Goal: Navigation & Orientation: Find specific page/section

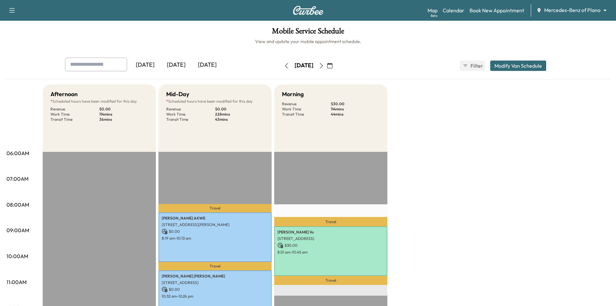
click at [217, 67] on div "[DATE]" at bounding box center [207, 65] width 31 height 15
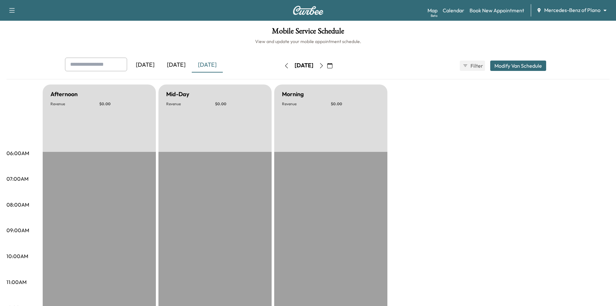
click at [179, 63] on div "[DATE]" at bounding box center [176, 65] width 31 height 15
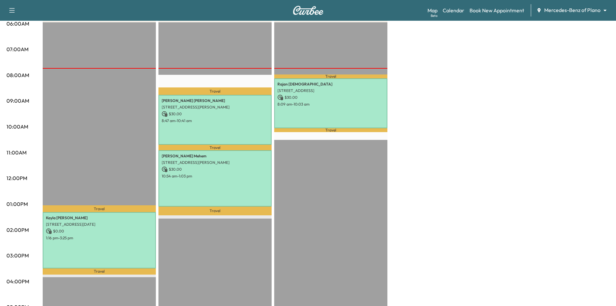
scroll to position [97, 0]
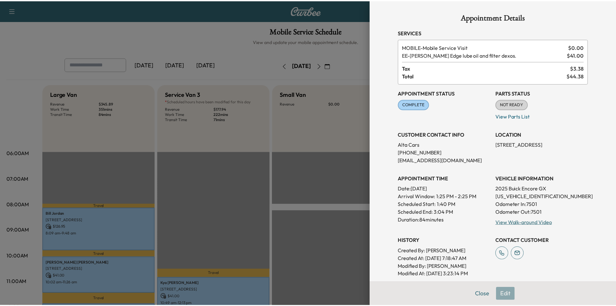
scroll to position [259, 0]
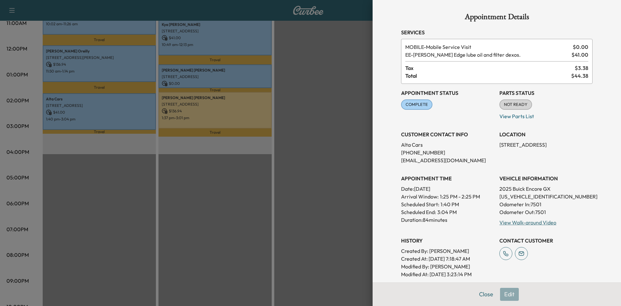
drag, startPoint x: 298, startPoint y: 184, endPoint x: 300, endPoint y: 170, distance: 14.0
click at [297, 182] on div at bounding box center [310, 153] width 621 height 306
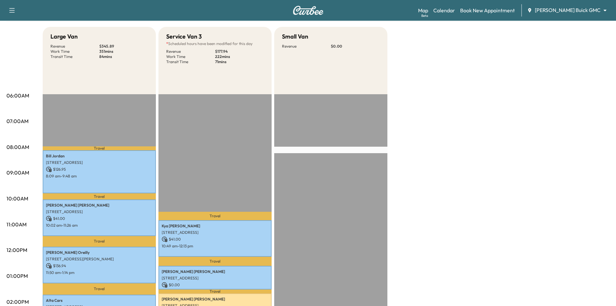
scroll to position [0, 0]
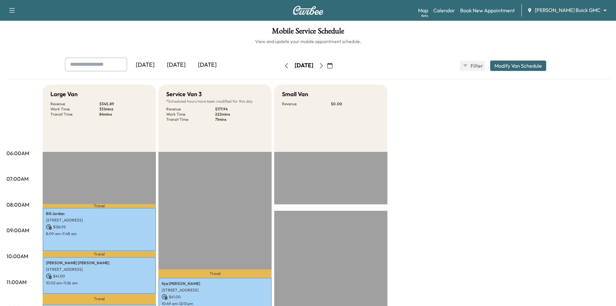
click at [187, 63] on div "[DATE]" at bounding box center [176, 65] width 31 height 15
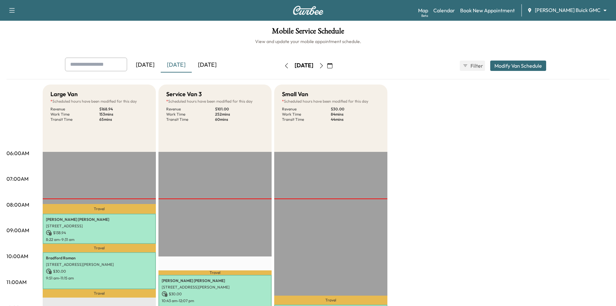
scroll to position [129, 0]
click at [14, 10] on icon "button" at bounding box center [11, 10] width 5 height 5
click at [22, 34] on button "Log Out" at bounding box center [23, 36] width 24 height 10
